Goal: Transaction & Acquisition: Purchase product/service

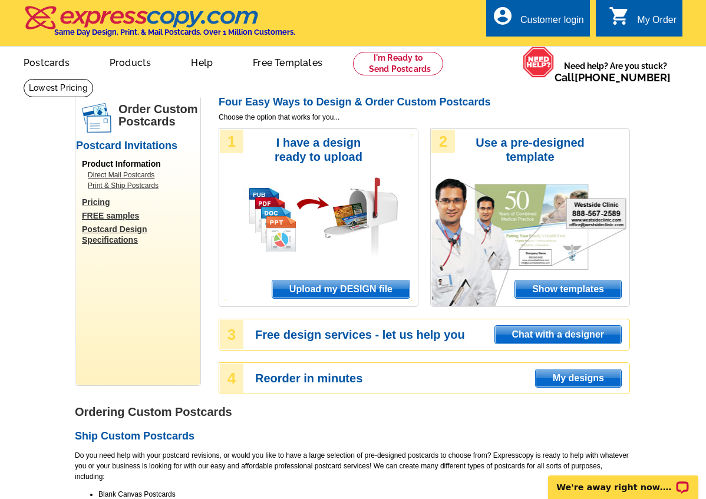
click at [371, 287] on span "Upload my DESIGN file" at bounding box center [340, 290] width 137 height 18
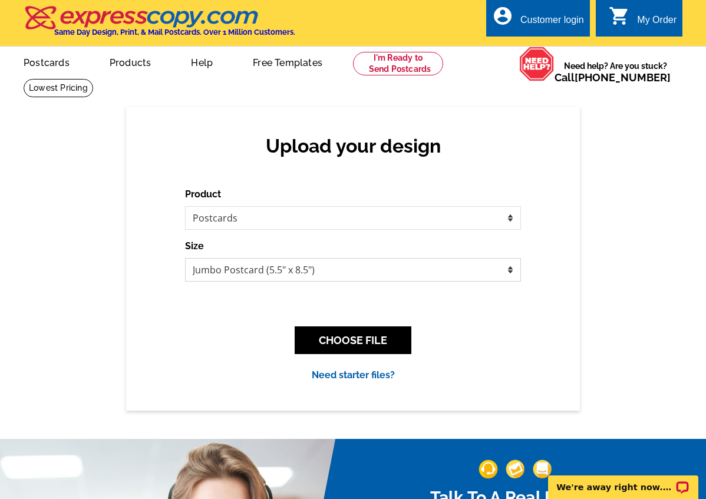
click at [511, 272] on select "Jumbo Postcard (5.5" x 8.5") Regular Postcard (4.25" x 5.6") Panoramic Postcard…" at bounding box center [353, 270] width 336 height 24
click at [379, 342] on button "CHOOSE FILE" at bounding box center [353, 341] width 117 height 28
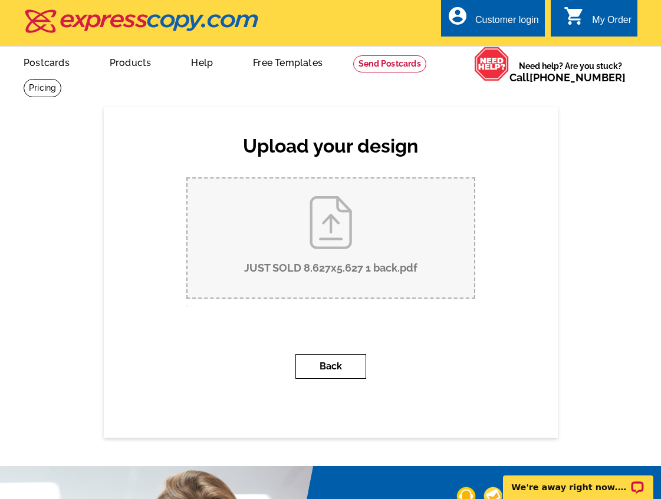
click at [345, 372] on button "Back" at bounding box center [330, 366] width 71 height 25
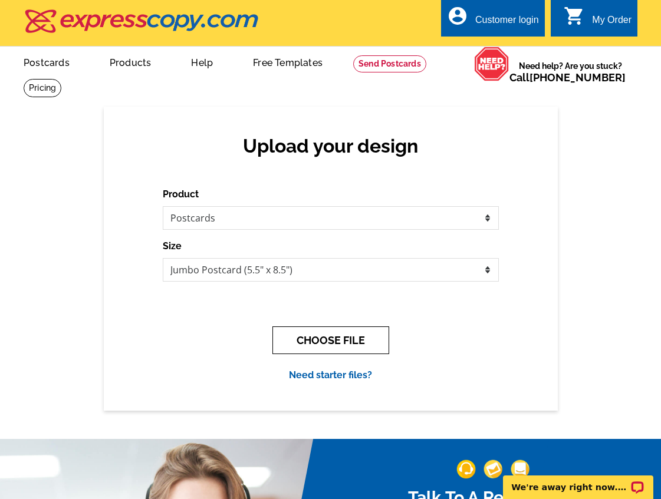
click at [337, 342] on button "CHOOSE FILE" at bounding box center [330, 341] width 117 height 28
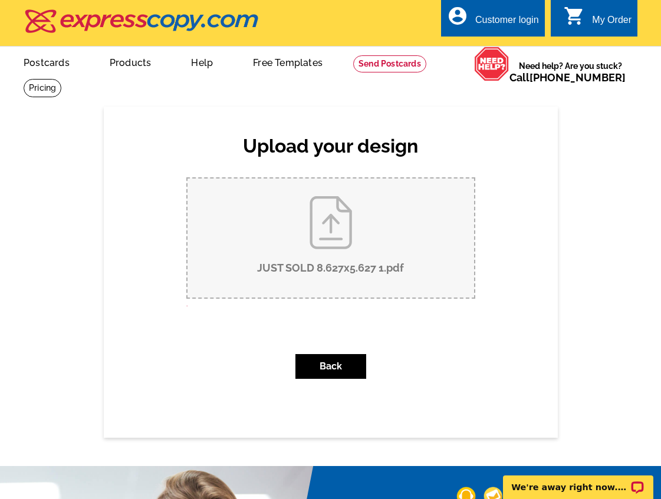
click at [337, 260] on input "JUST SOLD 8.627x5.627 1.pdf" at bounding box center [330, 238] width 286 height 119
type input "C:\fakepath\JUST SOLD 8.627x5.627 1.pdf"
